Goal: Information Seeking & Learning: Understand process/instructions

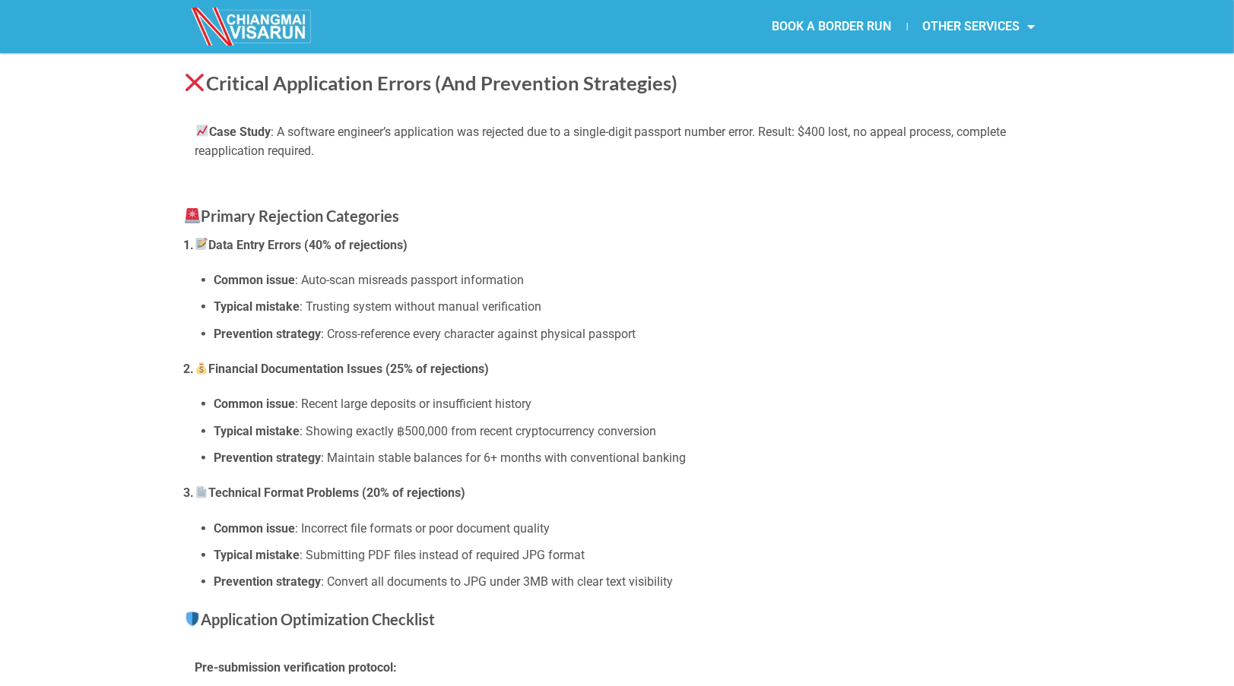
scroll to position [3041, 0]
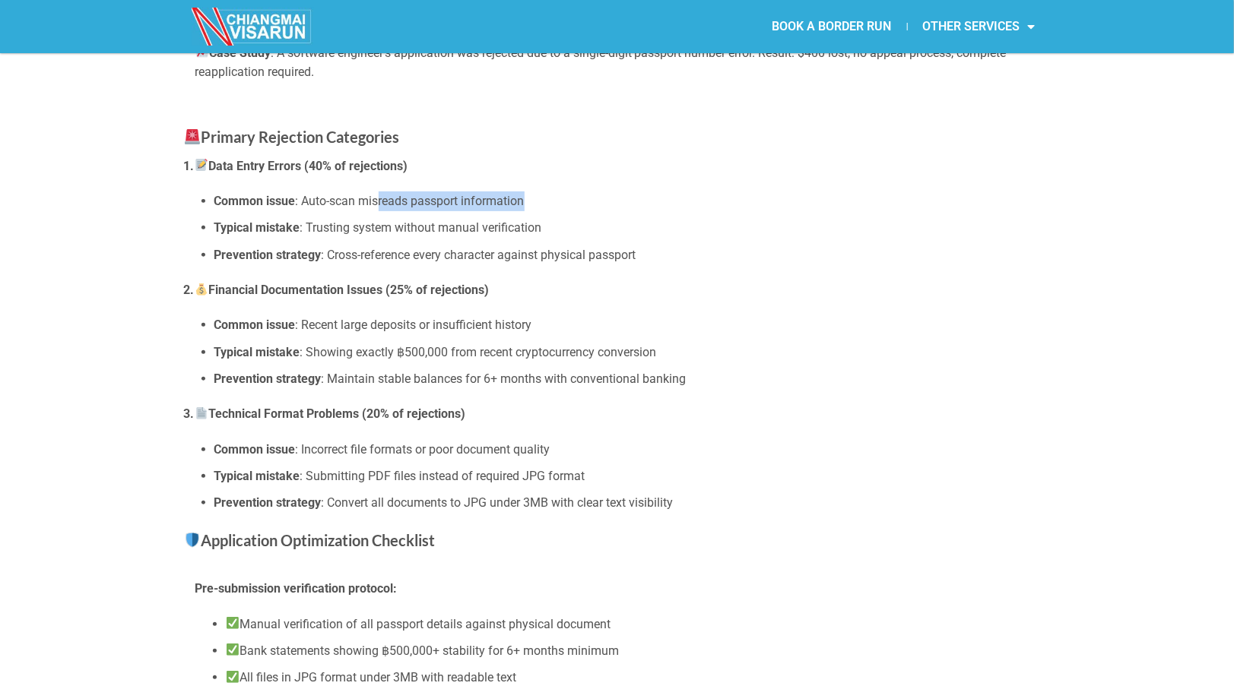
drag, startPoint x: 379, startPoint y: 198, endPoint x: 538, endPoint y: 202, distance: 159.7
click at [538, 202] on li "Common issue : Auto-scan misreads passport information" at bounding box center [632, 202] width 836 height 20
drag, startPoint x: 381, startPoint y: 228, endPoint x: 483, endPoint y: 224, distance: 101.9
click at [483, 224] on li "Typical mistake : Trusting system without manual verification" at bounding box center [632, 228] width 836 height 20
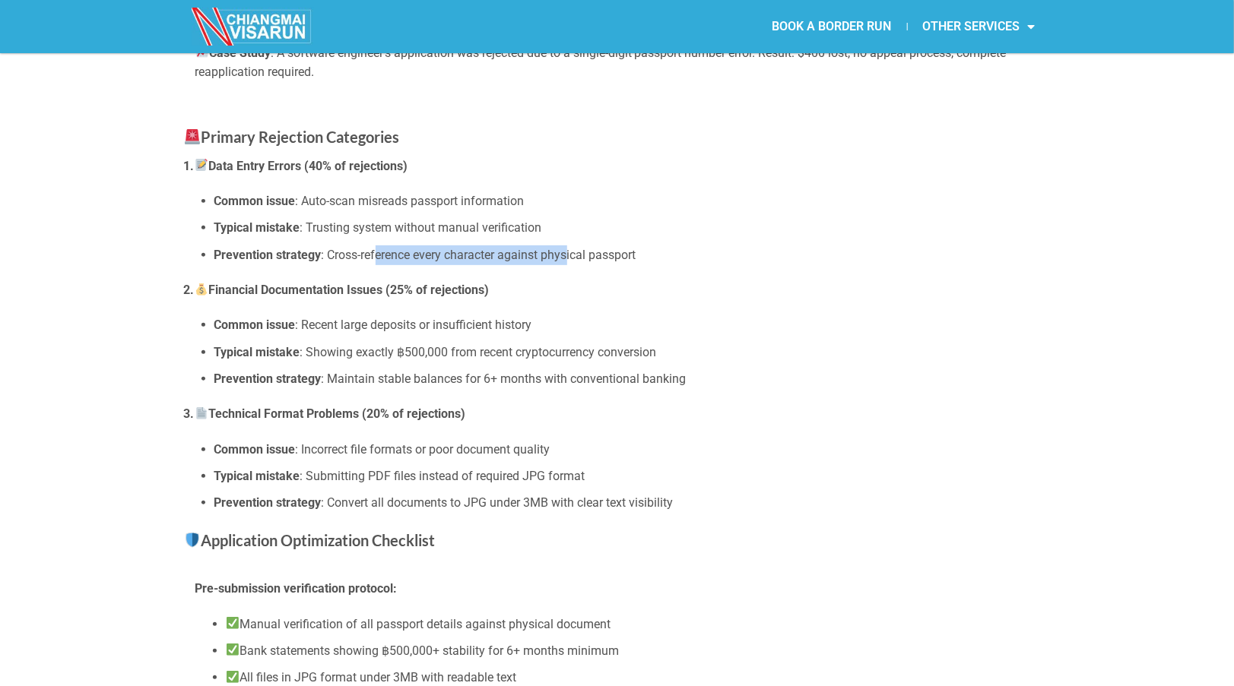
drag, startPoint x: 483, startPoint y: 224, endPoint x: 572, endPoint y: 249, distance: 92.4
click at [572, 249] on li "Prevention strategy : Cross-reference every character against physical passport" at bounding box center [632, 256] width 836 height 20
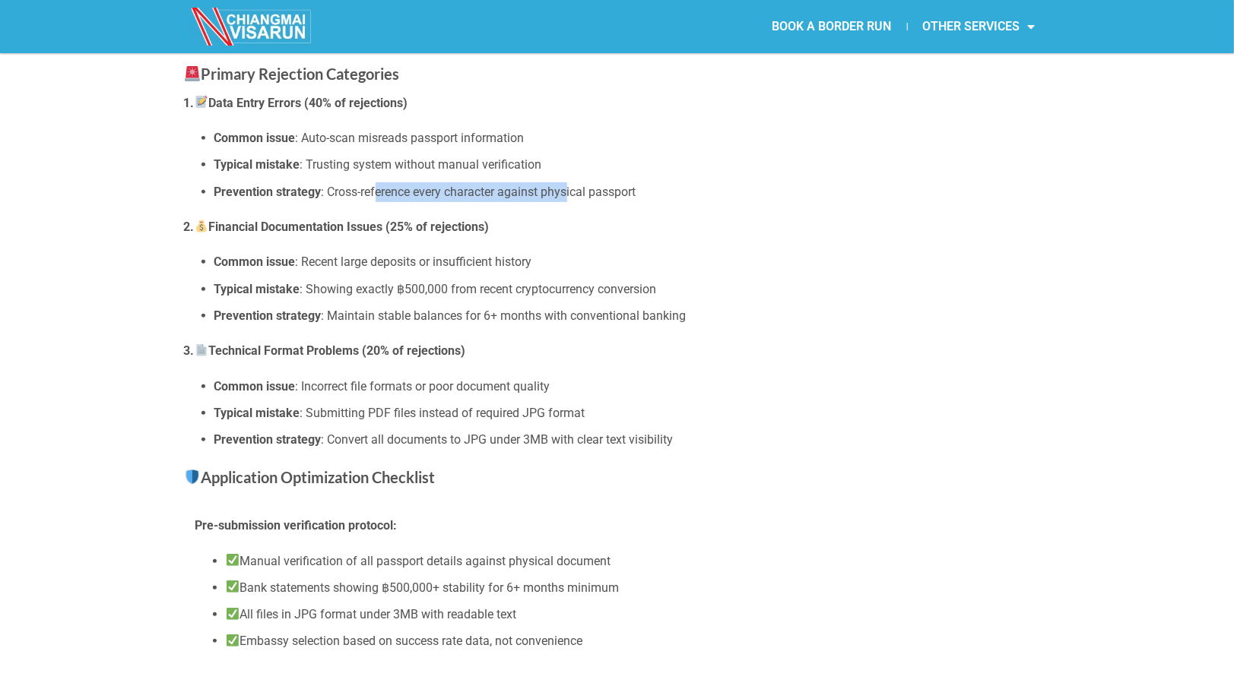
scroll to position [3117, 0]
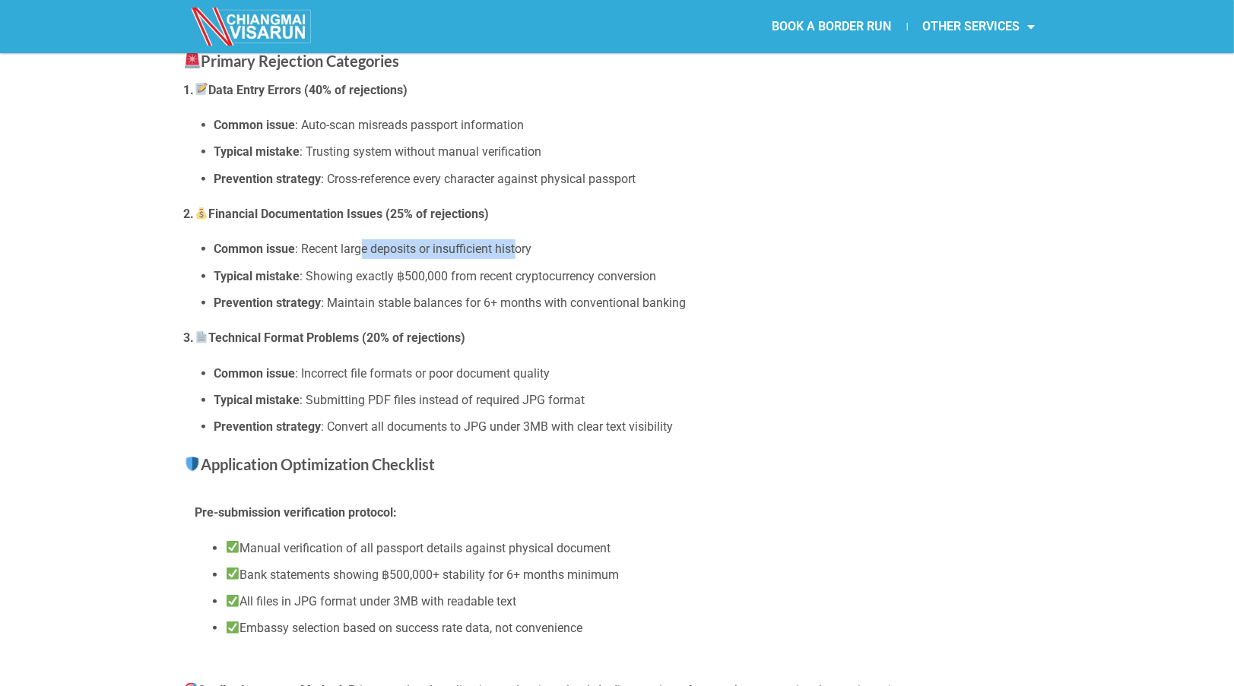
drag, startPoint x: 363, startPoint y: 248, endPoint x: 518, endPoint y: 246, distance: 154.3
click at [518, 246] on li "Common issue : Recent large deposits or insufficient history" at bounding box center [632, 249] width 836 height 20
drag, startPoint x: 366, startPoint y: 274, endPoint x: 503, endPoint y: 277, distance: 136.9
click at [503, 277] on li "Typical mistake : Showing exactly ฿500,000 from recent cryptocurrency conversion" at bounding box center [632, 277] width 836 height 20
drag, startPoint x: 503, startPoint y: 277, endPoint x: 533, endPoint y: 297, distance: 36.1
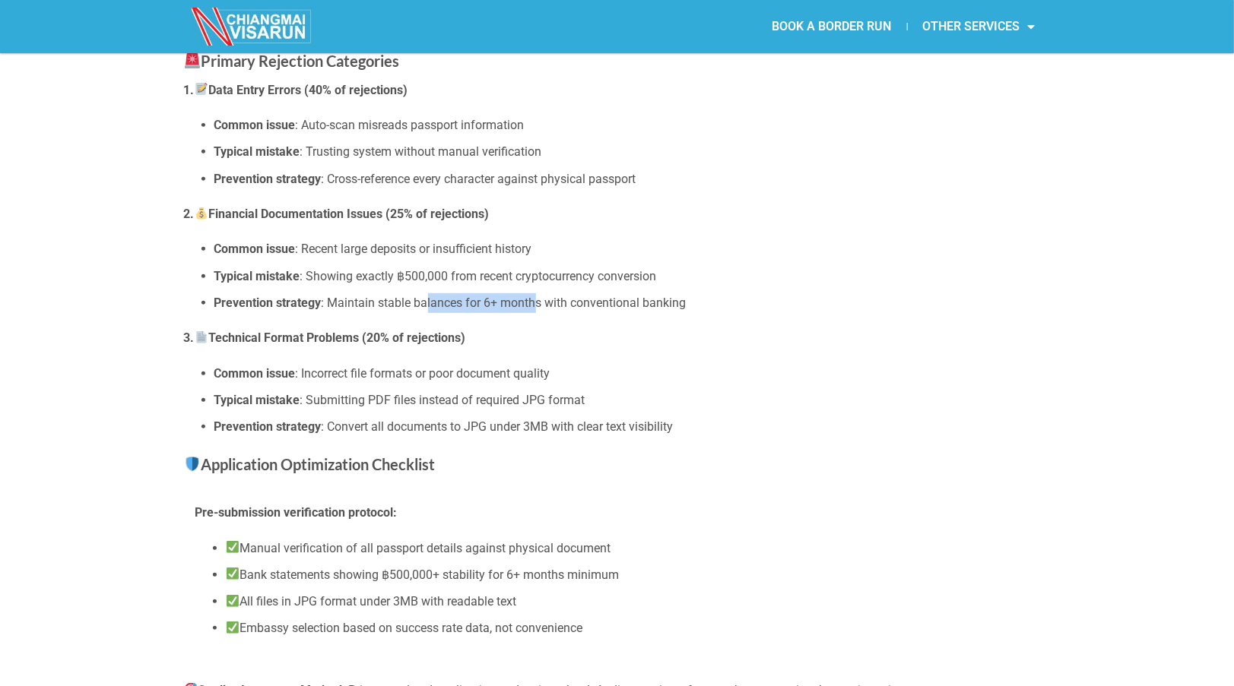
click at [533, 297] on li "Prevention strategy : Maintain stable balances for 6+ months with conventional …" at bounding box center [632, 303] width 836 height 20
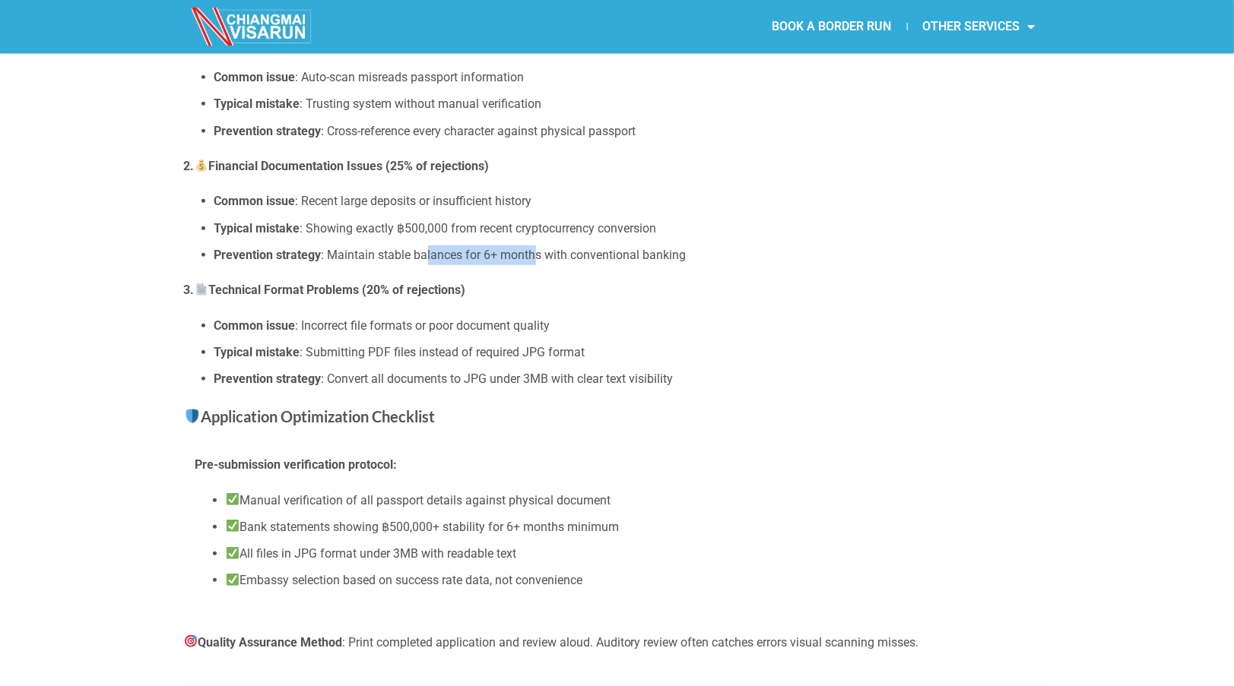
scroll to position [3193, 0]
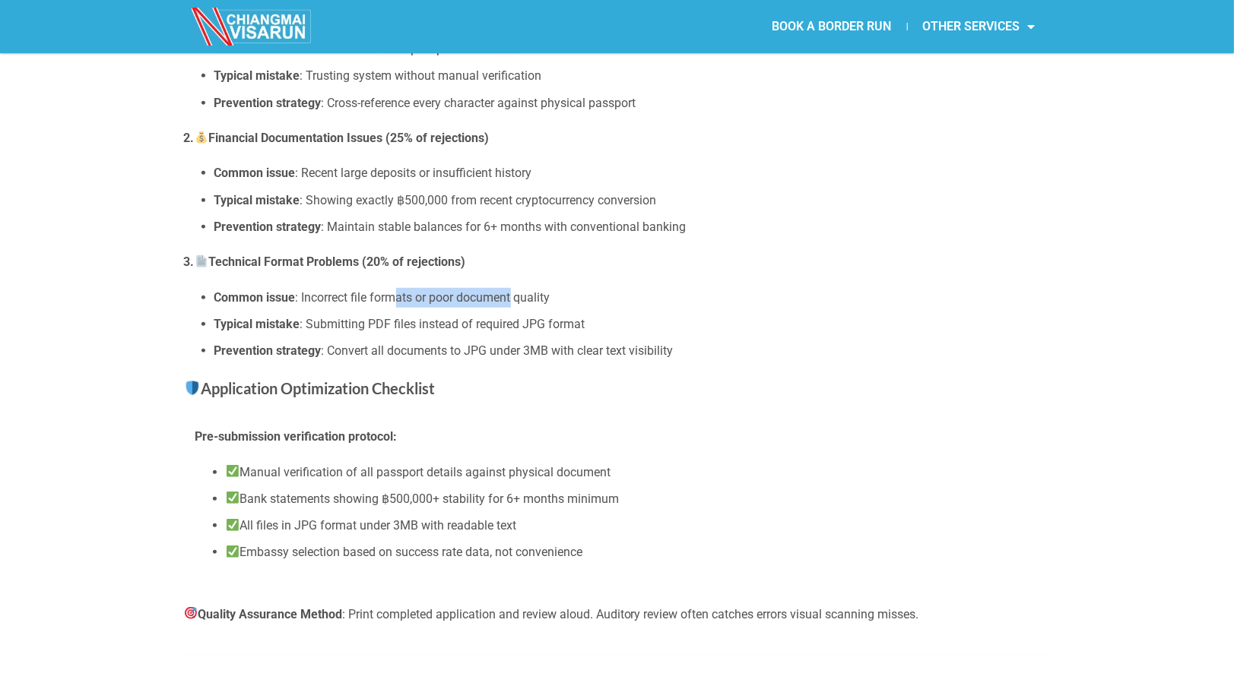
drag, startPoint x: 397, startPoint y: 293, endPoint x: 512, endPoint y: 291, distance: 115.6
click at [512, 291] on li "Common issue : Incorrect file formats or poor document quality" at bounding box center [632, 298] width 836 height 20
drag, startPoint x: 512, startPoint y: 291, endPoint x: 511, endPoint y: 318, distance: 26.6
click at [511, 318] on li "Typical mistake : Submitting PDF files instead of required JPG format" at bounding box center [632, 325] width 836 height 20
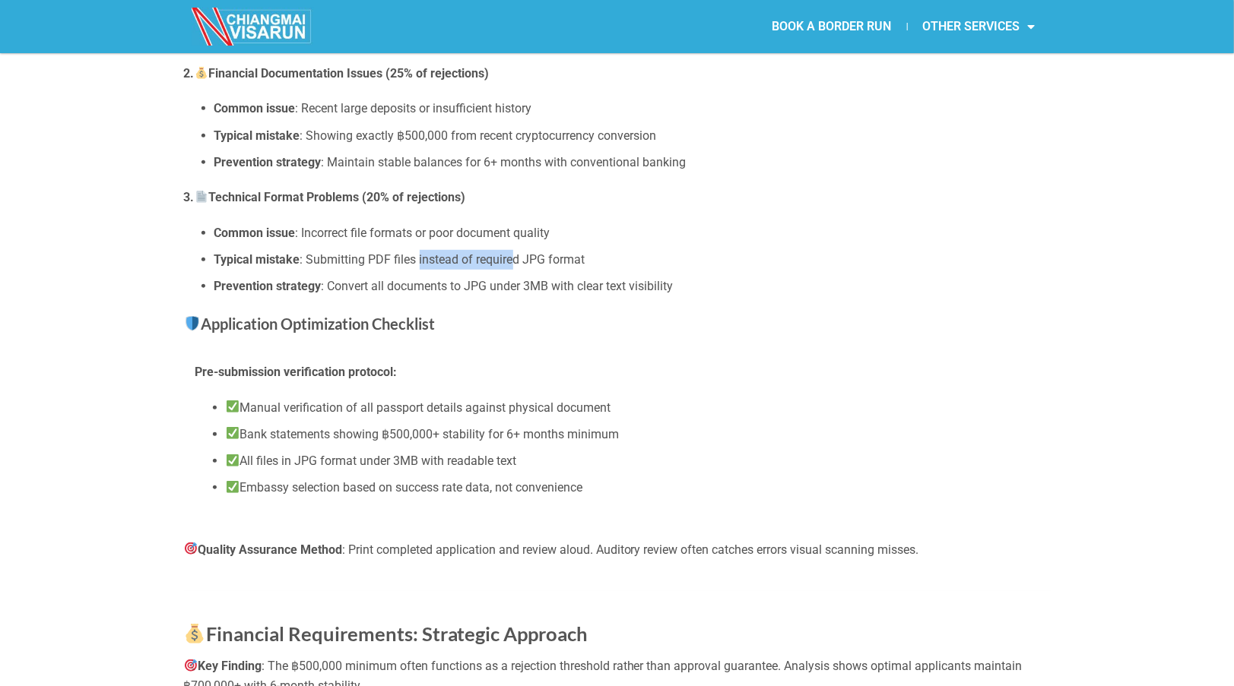
scroll to position [3269, 0]
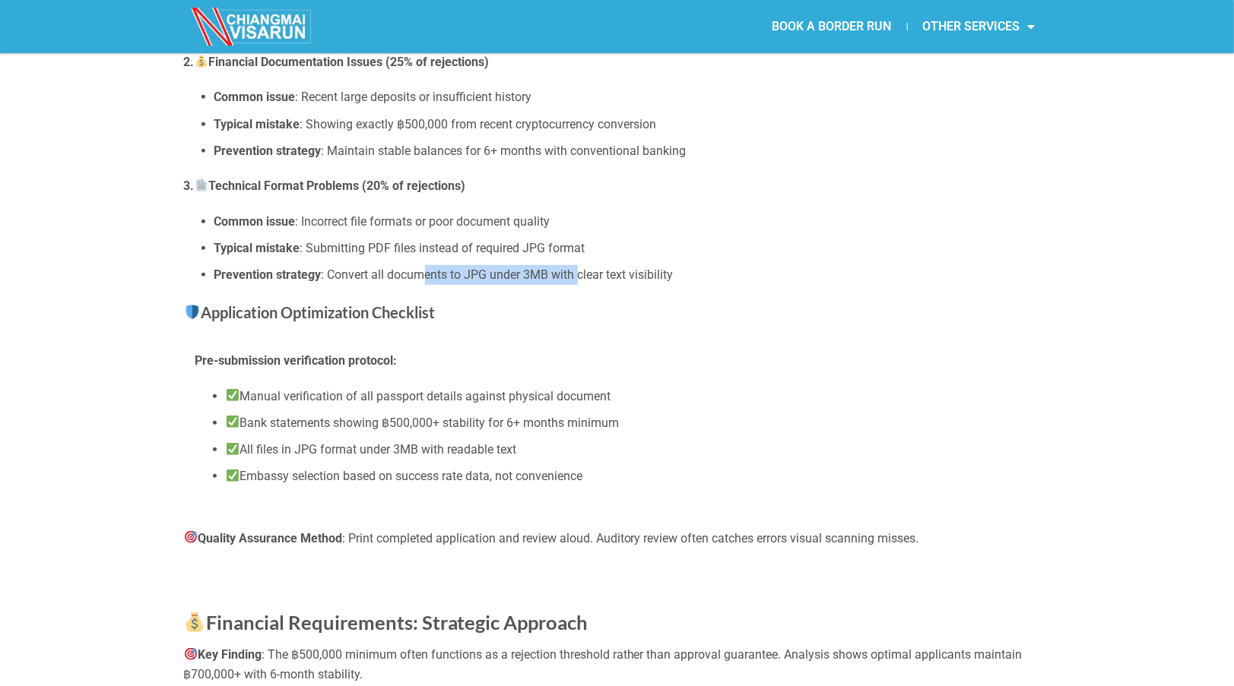
drag, startPoint x: 423, startPoint y: 267, endPoint x: 582, endPoint y: 274, distance: 159.0
click at [582, 274] on li "Prevention strategy : Convert all documents to JPG under 3MB with clear text vi…" at bounding box center [632, 275] width 836 height 20
drag, startPoint x: 582, startPoint y: 274, endPoint x: 548, endPoint y: 303, distance: 44.7
click at [548, 303] on h3 "Application Optimization Checklist" at bounding box center [617, 312] width 867 height 24
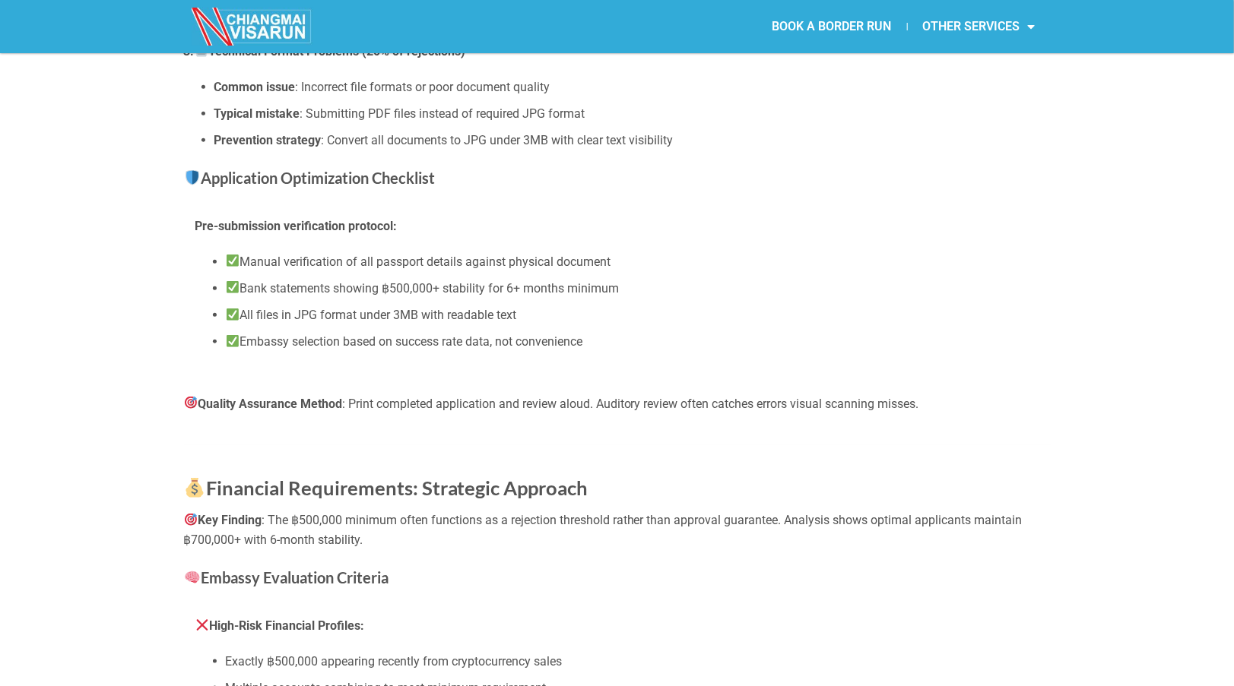
scroll to position [3421, 0]
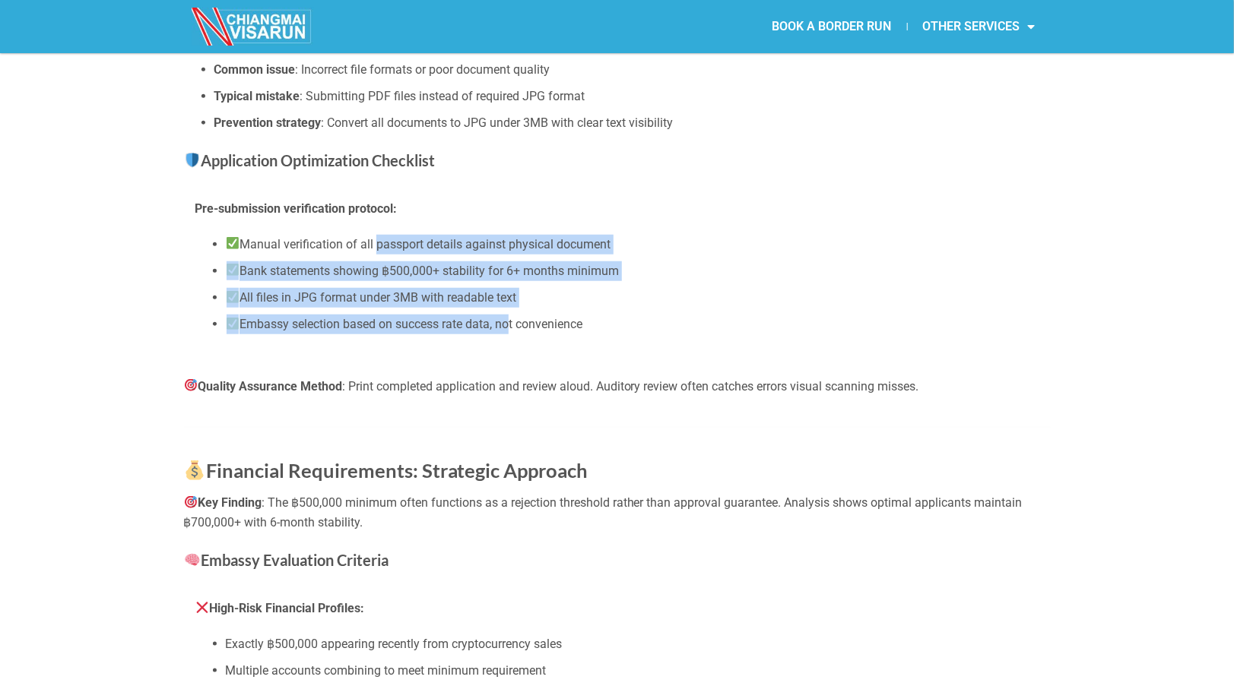
drag, startPoint x: 376, startPoint y: 242, endPoint x: 507, endPoint y: 319, distance: 152.3
click at [507, 319] on ul "Manual verification of all passport details against physical document Bank stat…" at bounding box center [617, 285] width 844 height 100
drag, startPoint x: 507, startPoint y: 319, endPoint x: 447, endPoint y: 324, distance: 60.2
click at [447, 324] on li "Embassy selection based on success rate data, not convenience" at bounding box center [632, 325] width 813 height 20
click at [447, 322] on li "Embassy selection based on success rate data, not convenience" at bounding box center [632, 325] width 813 height 20
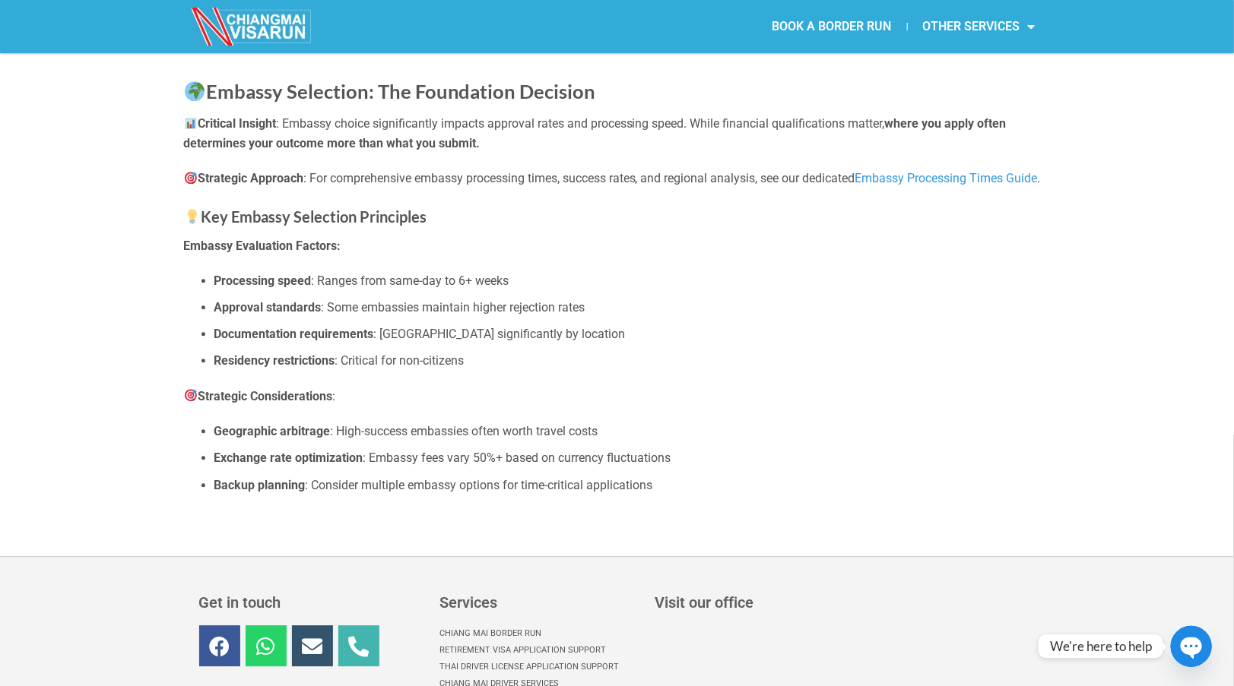
scroll to position [7906, 0]
